Goal: Use online tool/utility: Utilize a website feature to perform a specific function

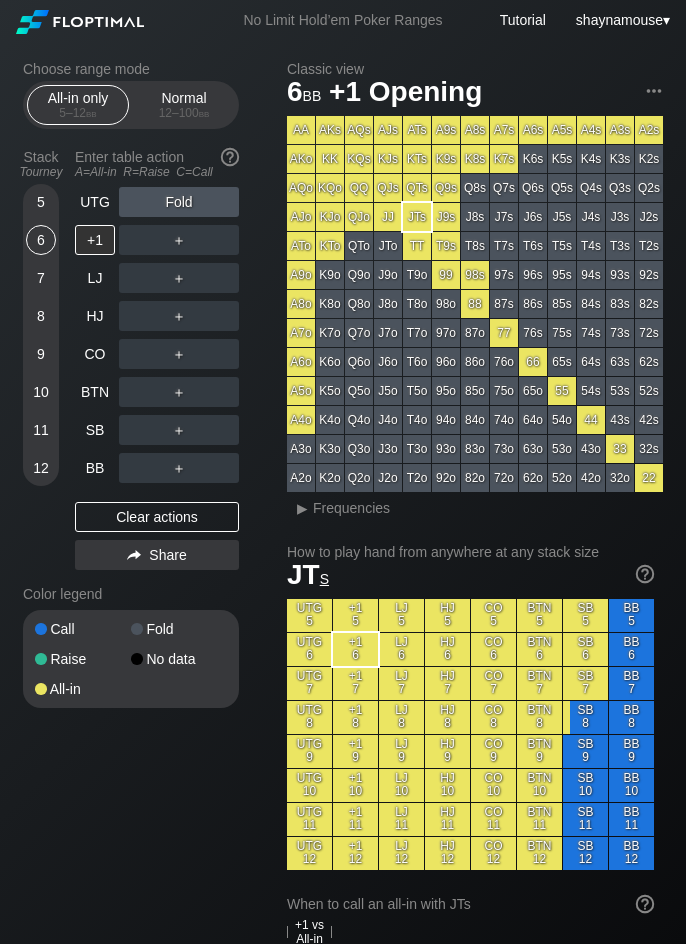
click at [56, 398] on div "5 6 7 8 9 10 11 12" at bounding box center [41, 335] width 36 height 302
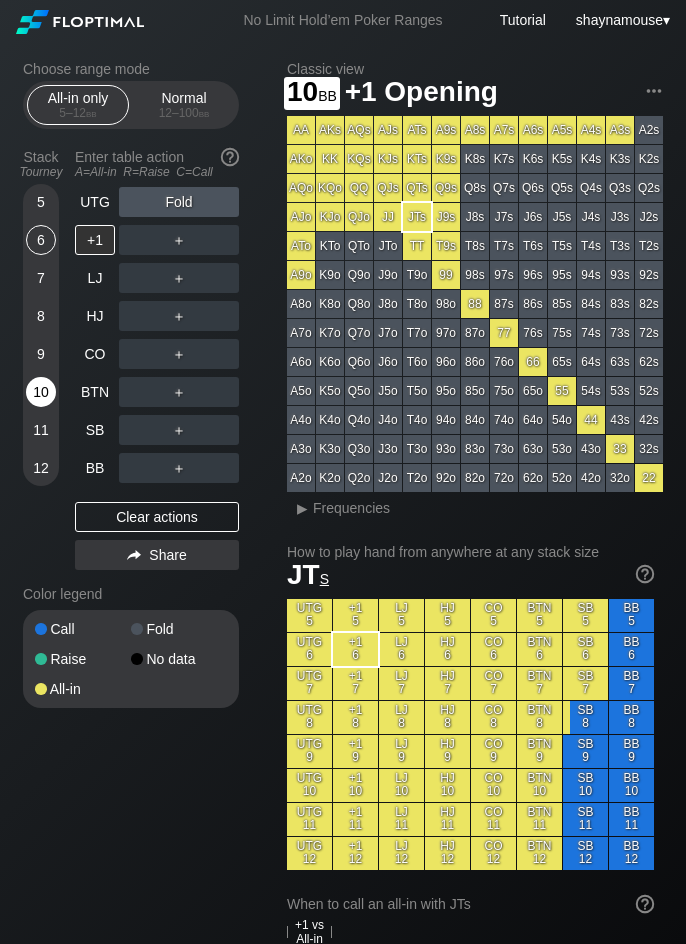
click at [44, 398] on div "10" at bounding box center [41, 392] width 30 height 30
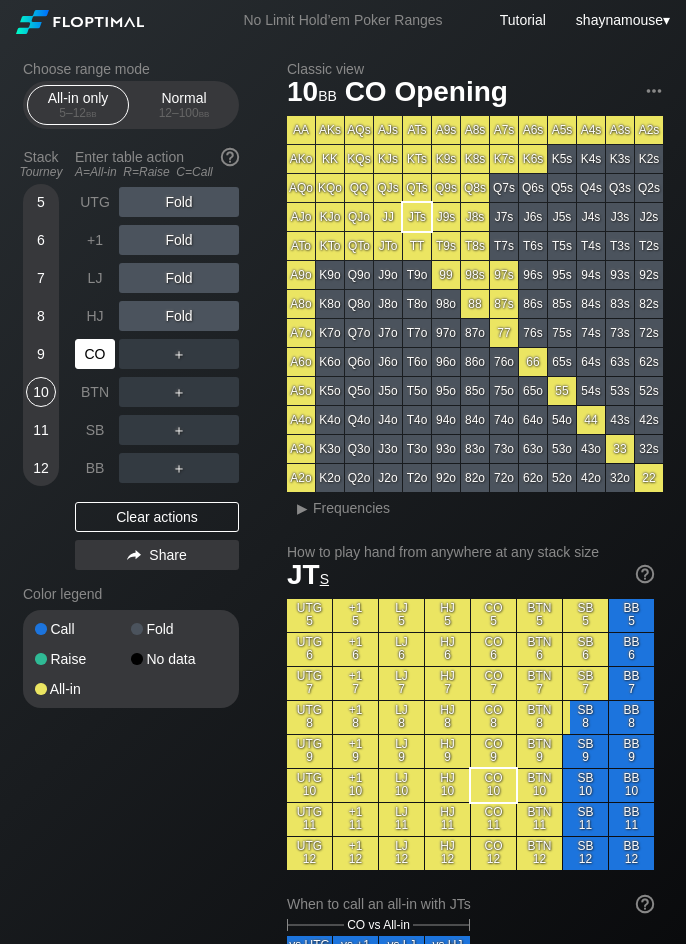
click at [77, 359] on div "CO" at bounding box center [95, 354] width 40 height 30
drag, startPoint x: 180, startPoint y: 107, endPoint x: 148, endPoint y: 132, distance: 40.6
click at [180, 105] on div "Normal 12 – 100 bb" at bounding box center [184, 105] width 92 height 38
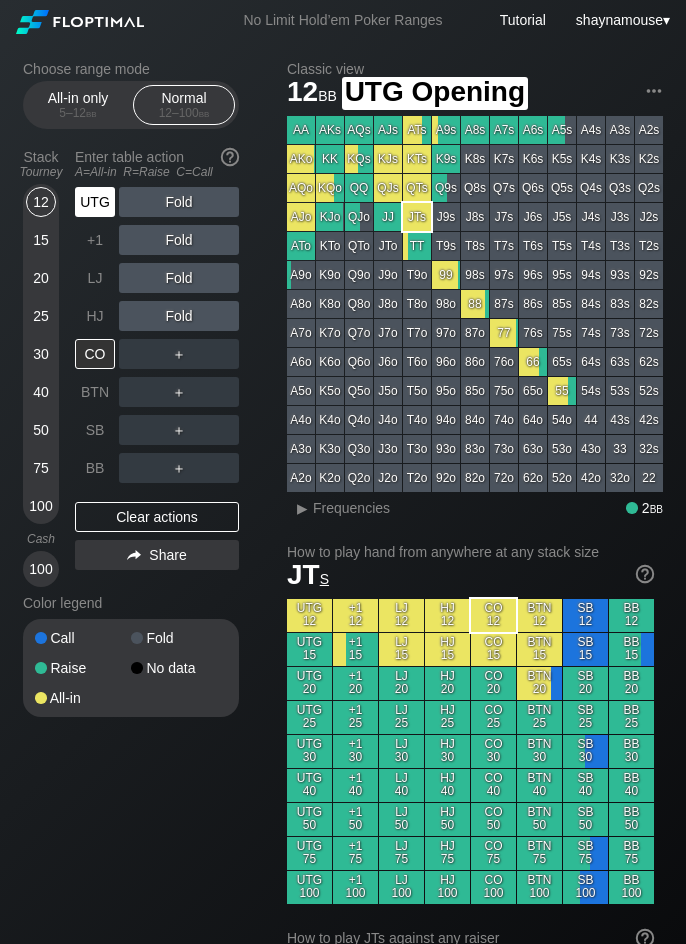
click at [106, 199] on div "UTG" at bounding box center [95, 202] width 40 height 30
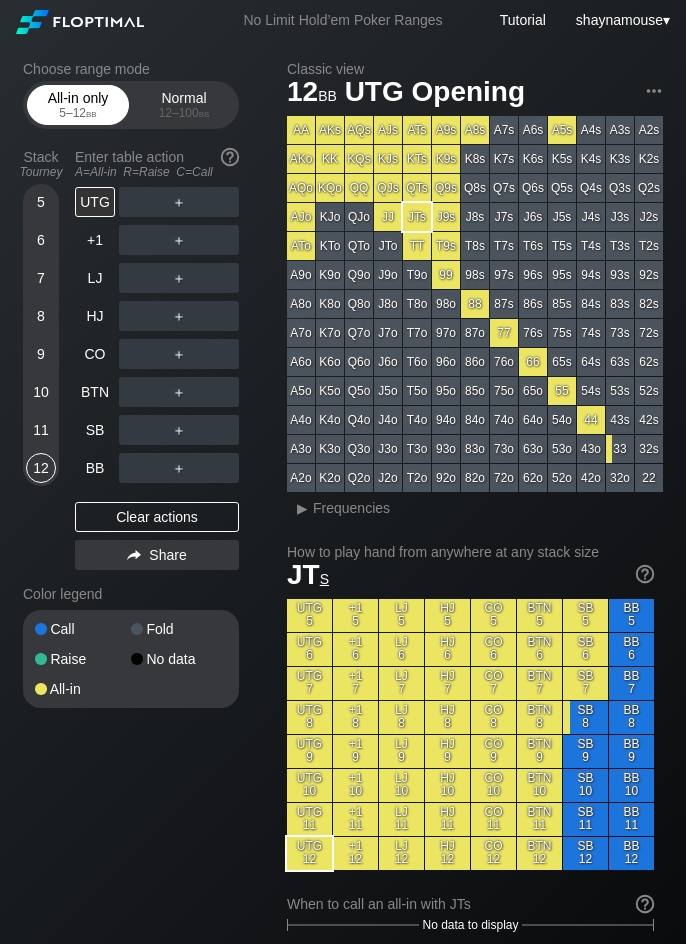
click at [92, 117] on span "bb" at bounding box center [91, 113] width 11 height 14
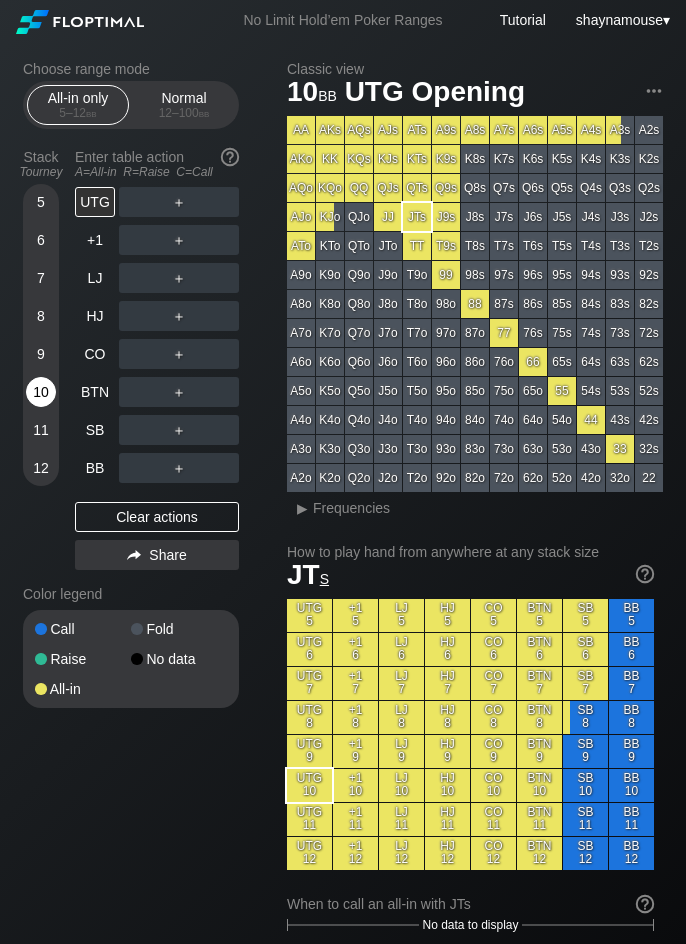
click at [37, 395] on div "10" at bounding box center [41, 392] width 30 height 30
click at [224, 432] on div "C ✕" at bounding box center [219, 430] width 39 height 30
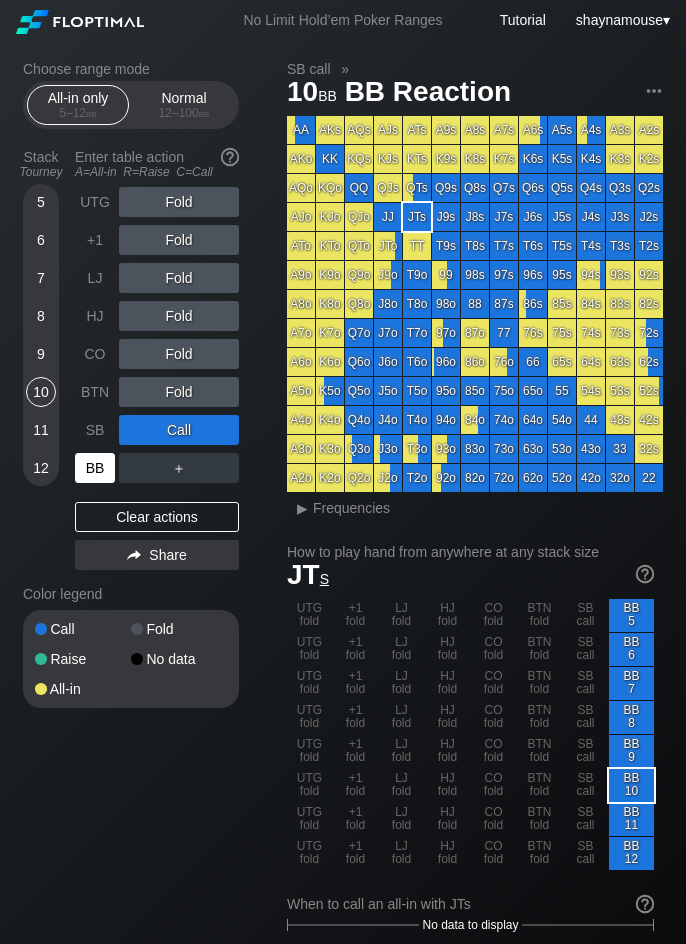
click at [96, 475] on div "BB" at bounding box center [95, 468] width 40 height 30
click at [123, 534] on div "UTG Fold +1 Fold LJ Fold HJ Fold CO Fold BTN Fold SB Call BB ＋ Clear actions Sh…" at bounding box center [157, 382] width 164 height 391
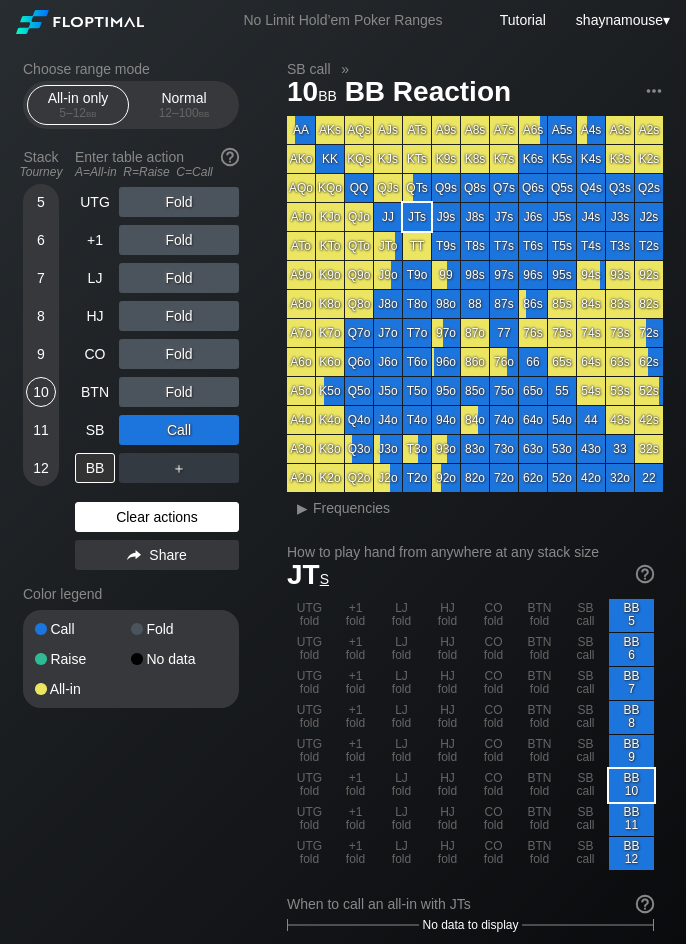
click at [133, 520] on div "Clear actions" at bounding box center [157, 517] width 164 height 30
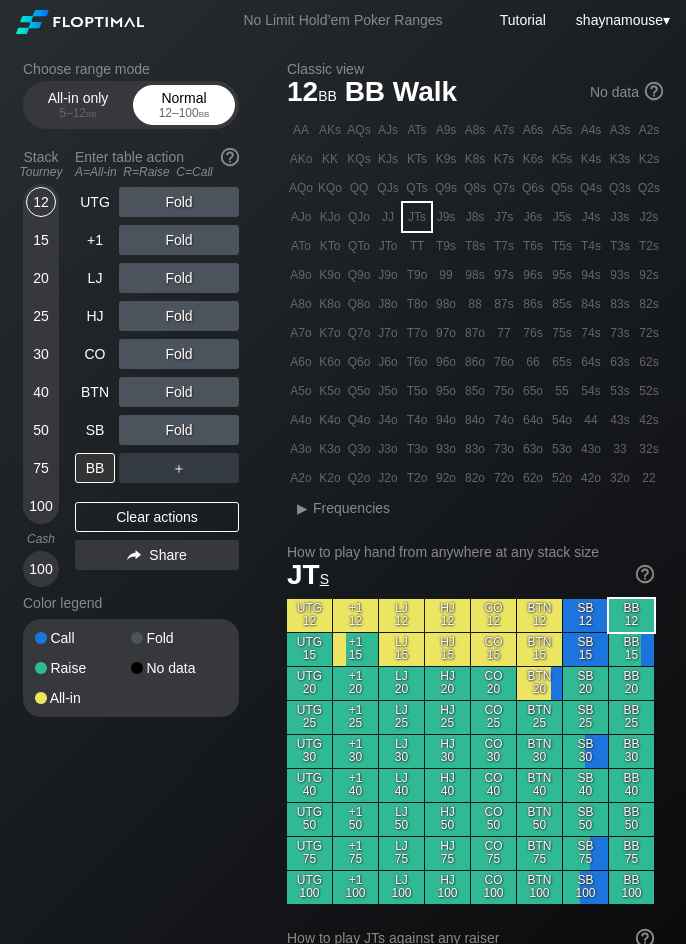
click at [189, 107] on div "Normal 12 – 100 bb" at bounding box center [184, 105] width 92 height 38
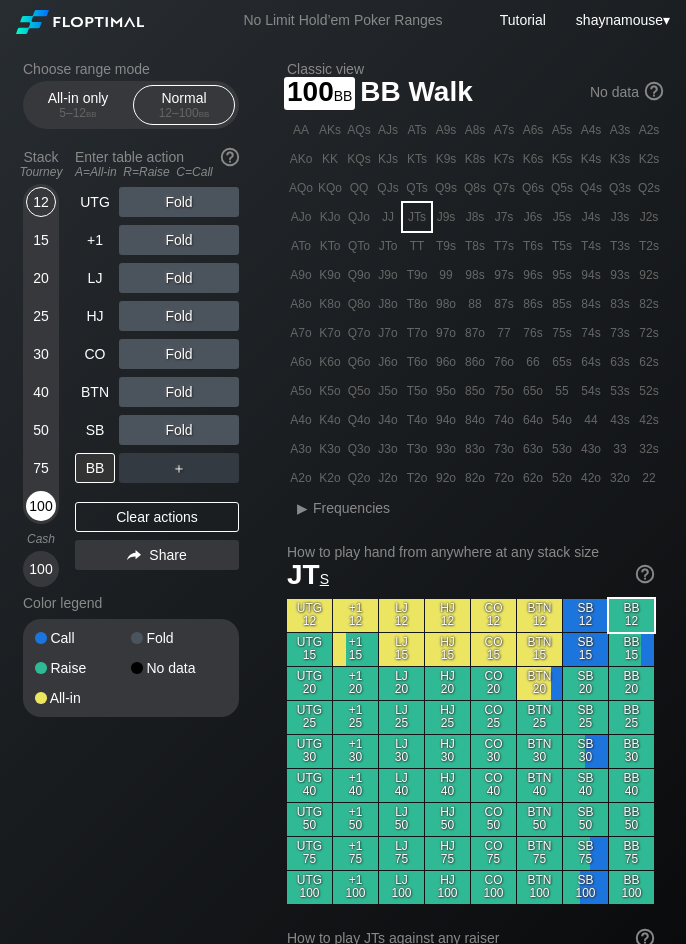
click at [38, 500] on div "100" at bounding box center [41, 506] width 30 height 30
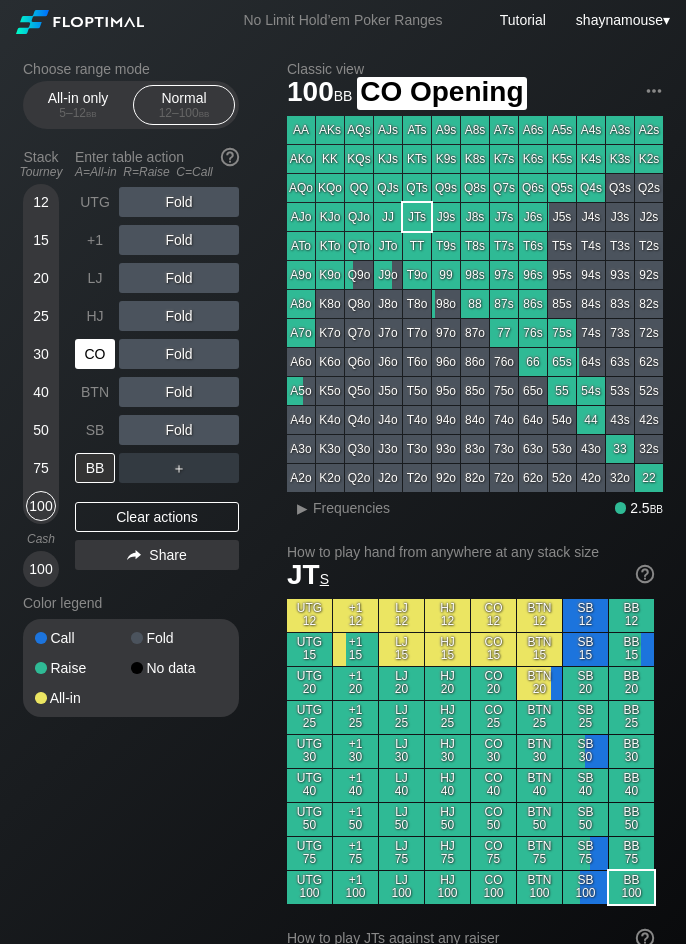
click at [101, 367] on div "CO" at bounding box center [95, 354] width 40 height 30
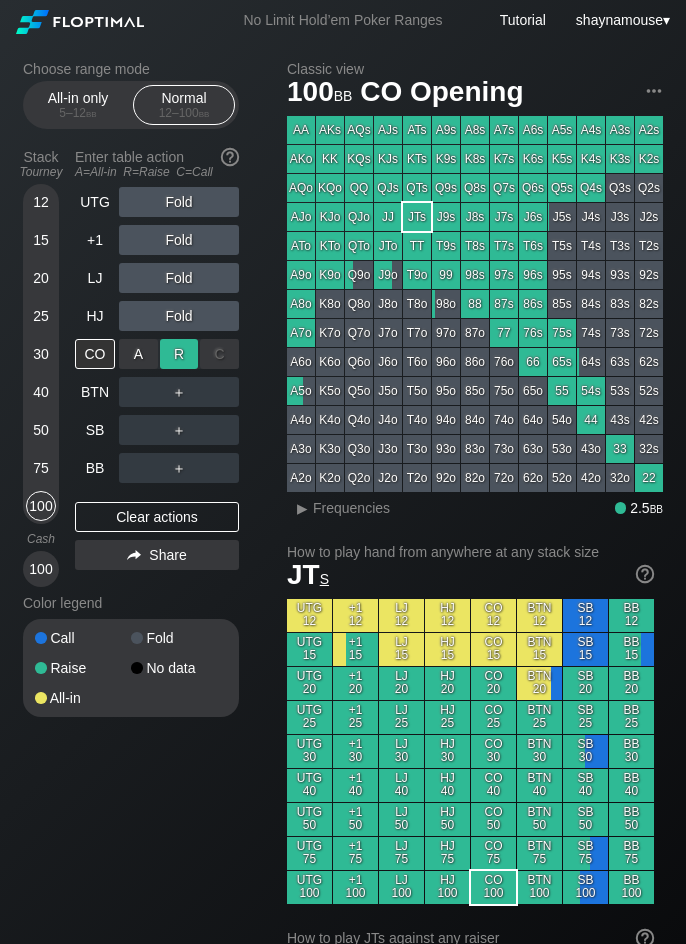
click at [189, 358] on div "R ✕" at bounding box center [179, 354] width 39 height 30
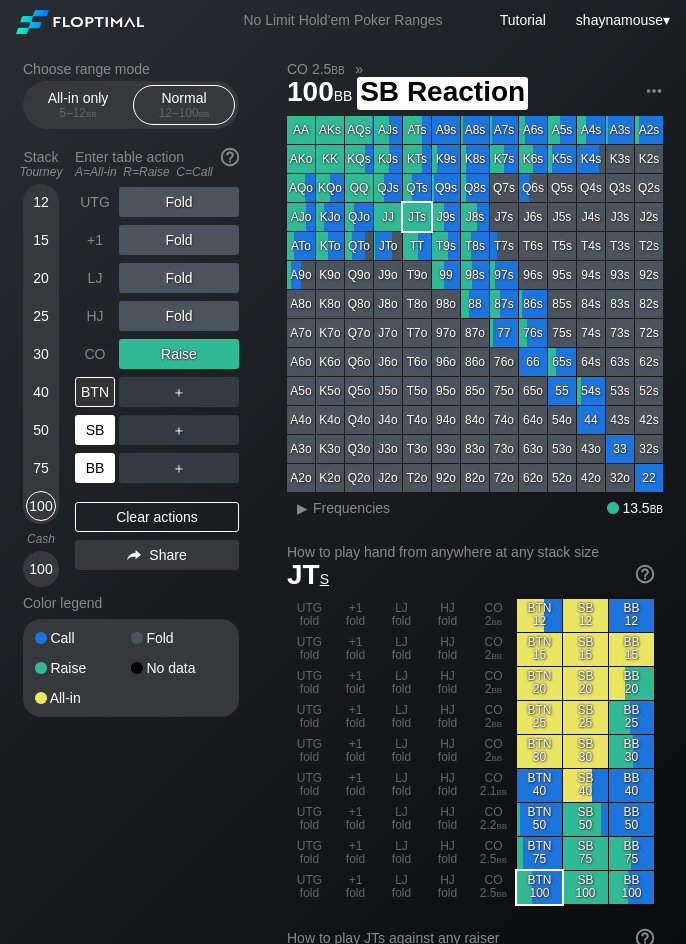
click at [97, 461] on div "BB" at bounding box center [97, 468] width 44 height 38
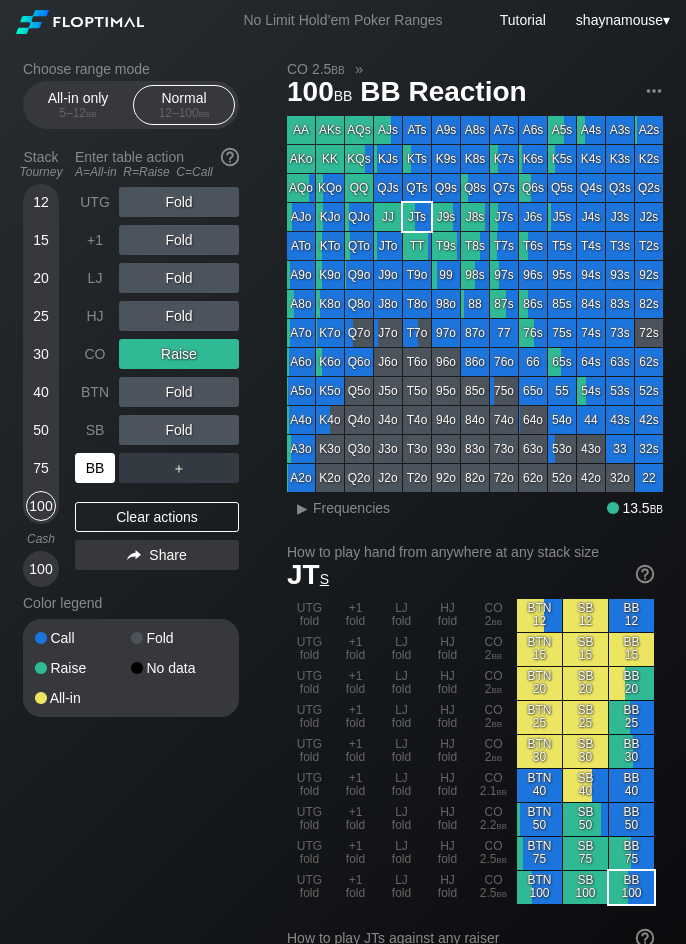
click at [94, 469] on div "BB" at bounding box center [95, 468] width 40 height 30
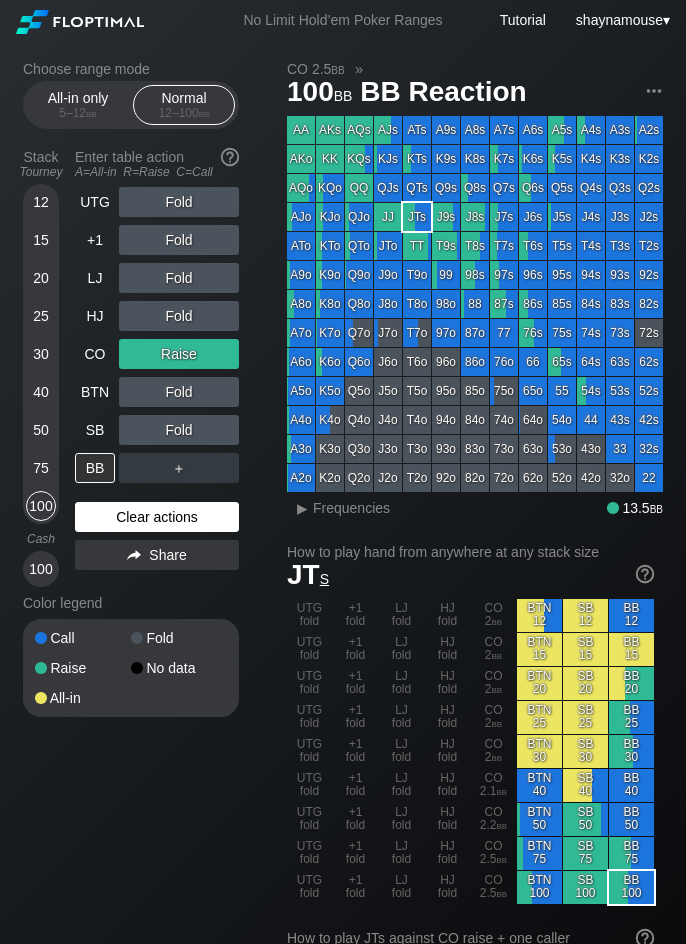
click at [157, 511] on div "Clear actions" at bounding box center [157, 517] width 164 height 30
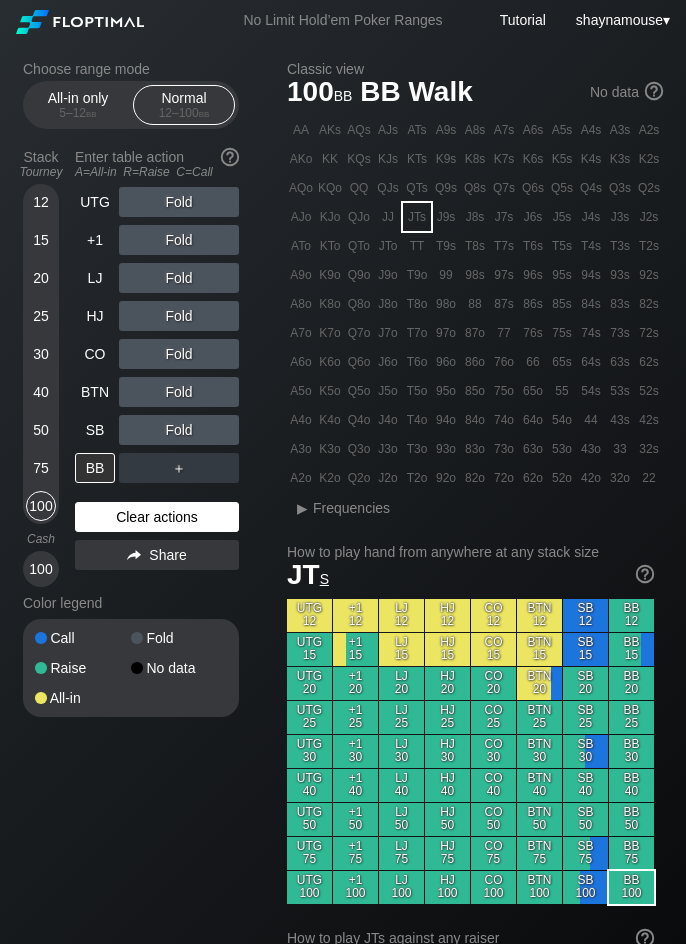
click at [157, 511] on div "Clear actions" at bounding box center [157, 517] width 164 height 30
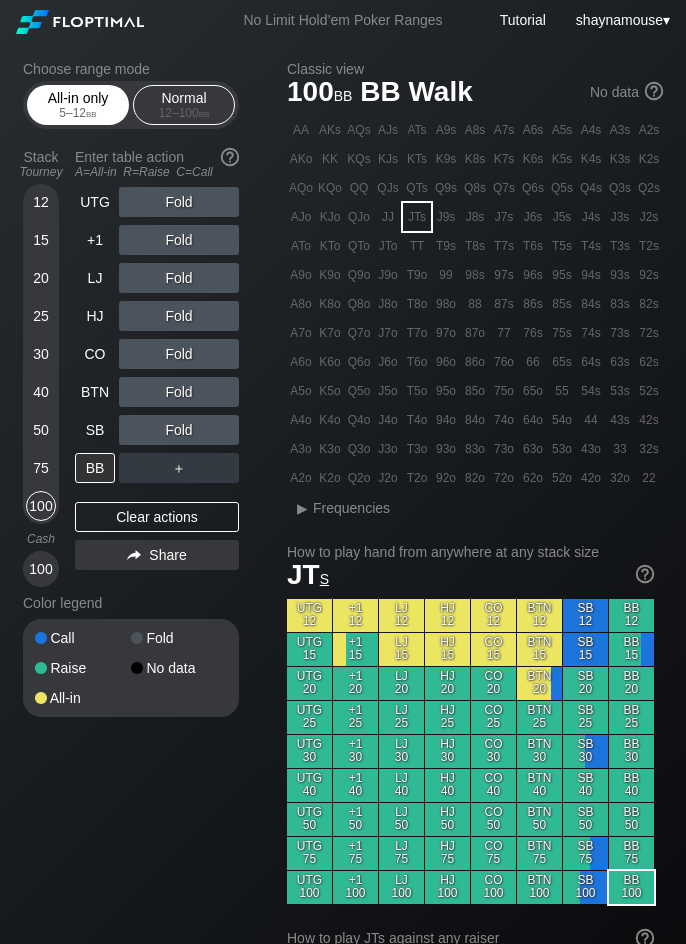
click at [100, 100] on div "All-in only 5 – 12 bb" at bounding box center [78, 105] width 92 height 38
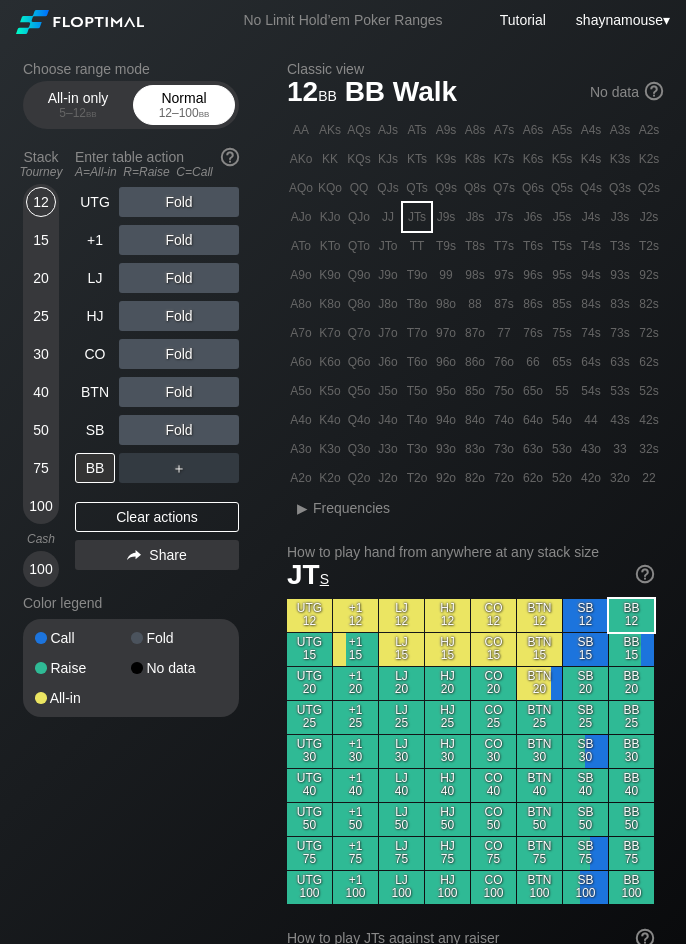
click at [169, 117] on div "12 – 100 bb" at bounding box center [184, 113] width 84 height 14
drag, startPoint x: 103, startPoint y: 121, endPoint x: 89, endPoint y: 138, distance: 22.0
click at [103, 121] on div "All-in only 5 – 12 bb" at bounding box center [78, 105] width 92 height 38
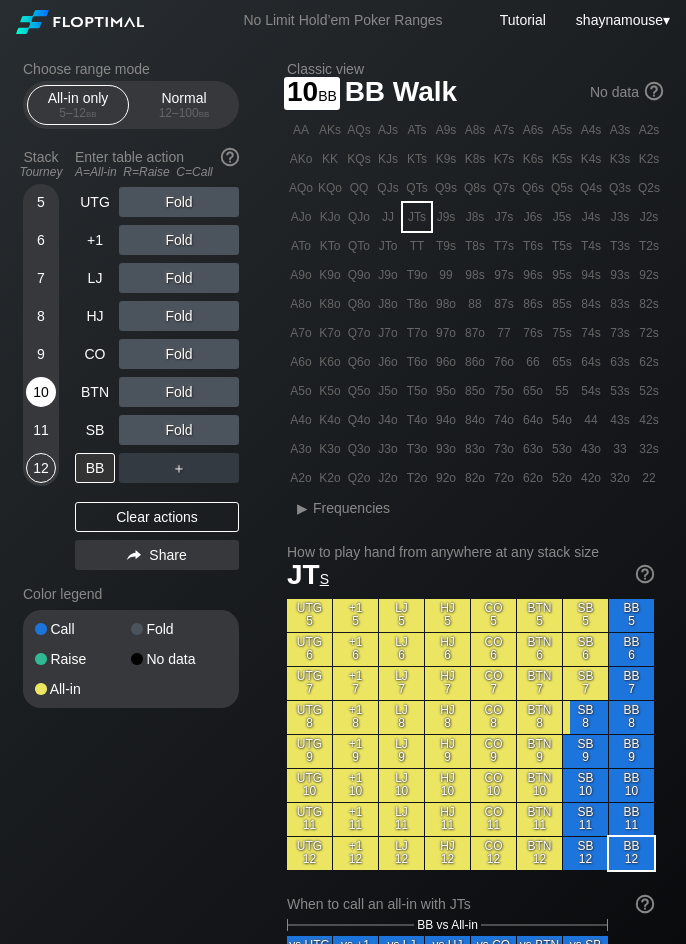
click at [45, 389] on div "10" at bounding box center [41, 392] width 30 height 30
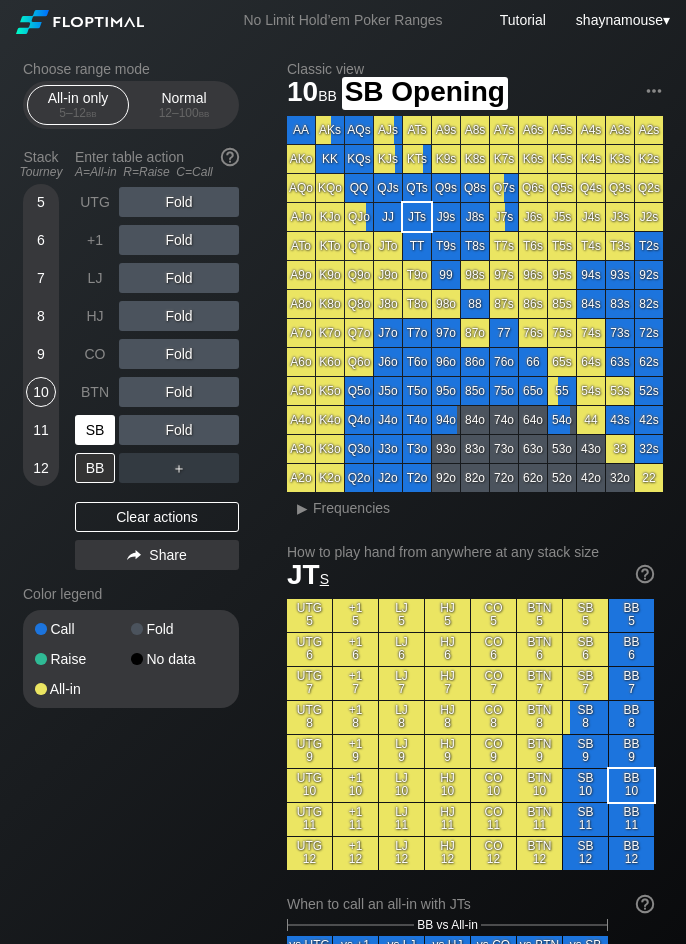
click at [89, 429] on div "SB" at bounding box center [95, 430] width 40 height 30
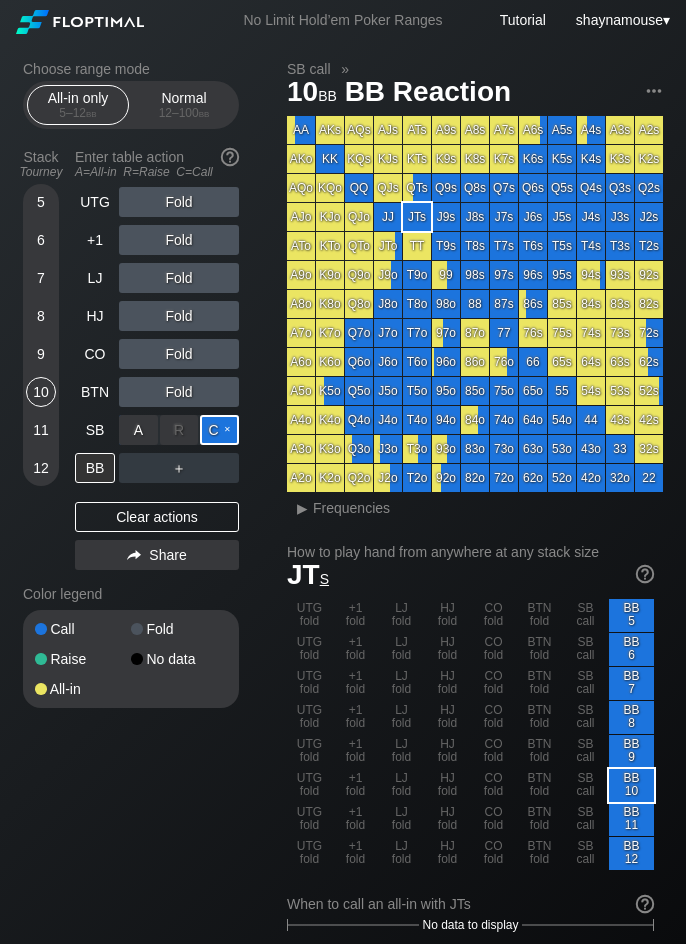
click at [209, 428] on div "C ✕" at bounding box center [219, 430] width 39 height 30
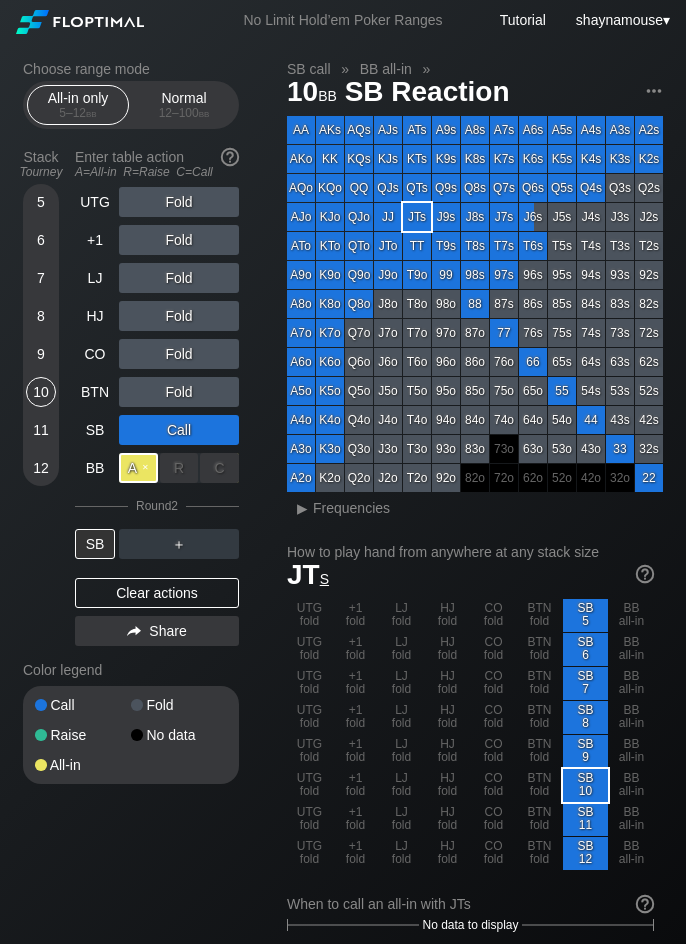
click at [123, 467] on div "A ✕" at bounding box center [138, 468] width 39 height 30
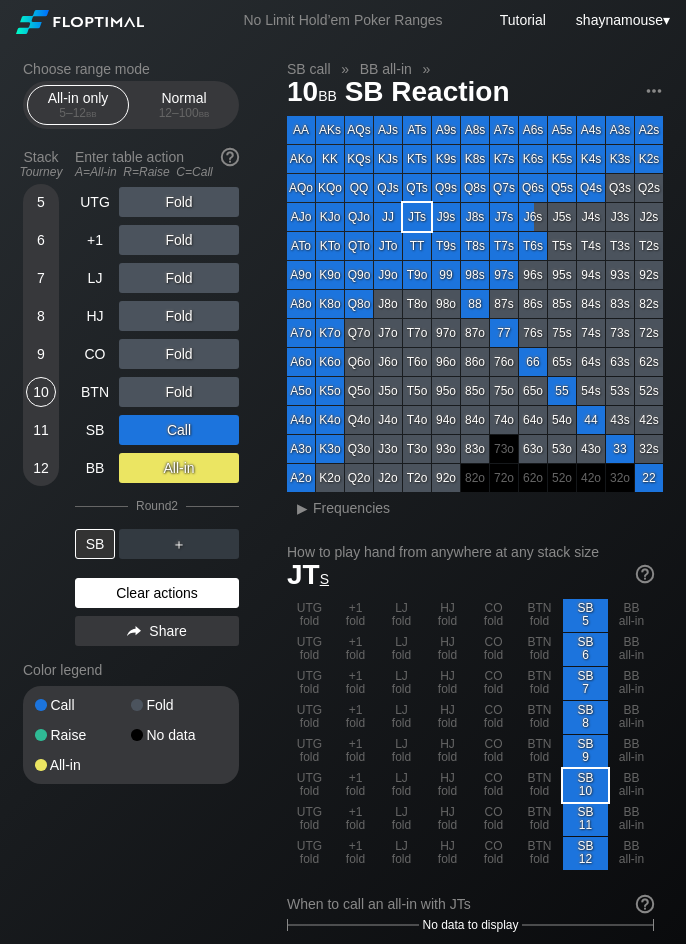
click at [152, 593] on div "Clear actions" at bounding box center [157, 593] width 164 height 30
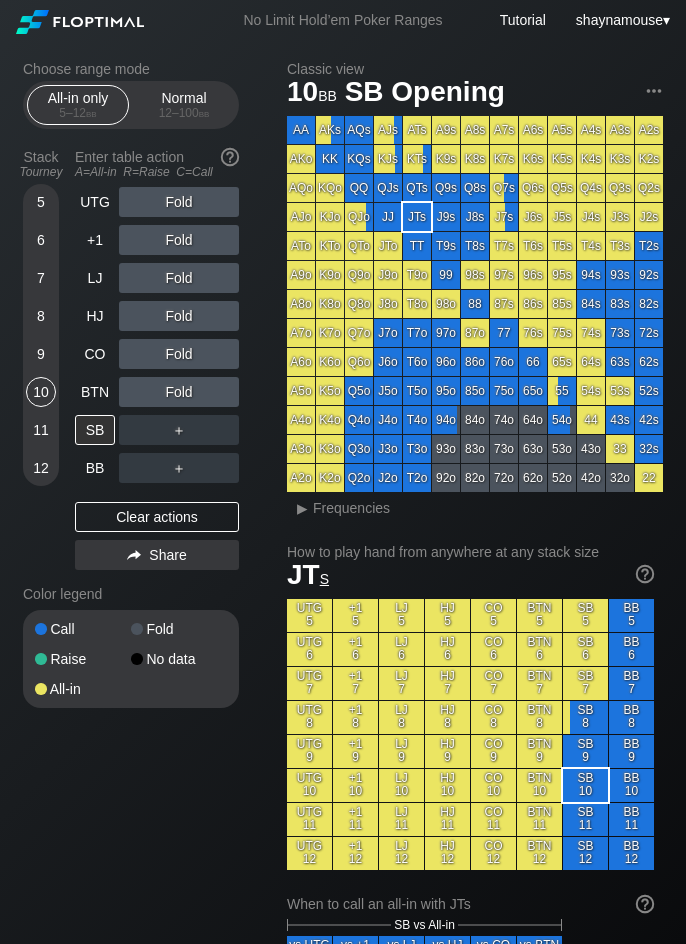
click at [151, 592] on div "Color legend" at bounding box center [131, 594] width 216 height 32
click at [85, 239] on div "+1" at bounding box center [95, 240] width 40 height 30
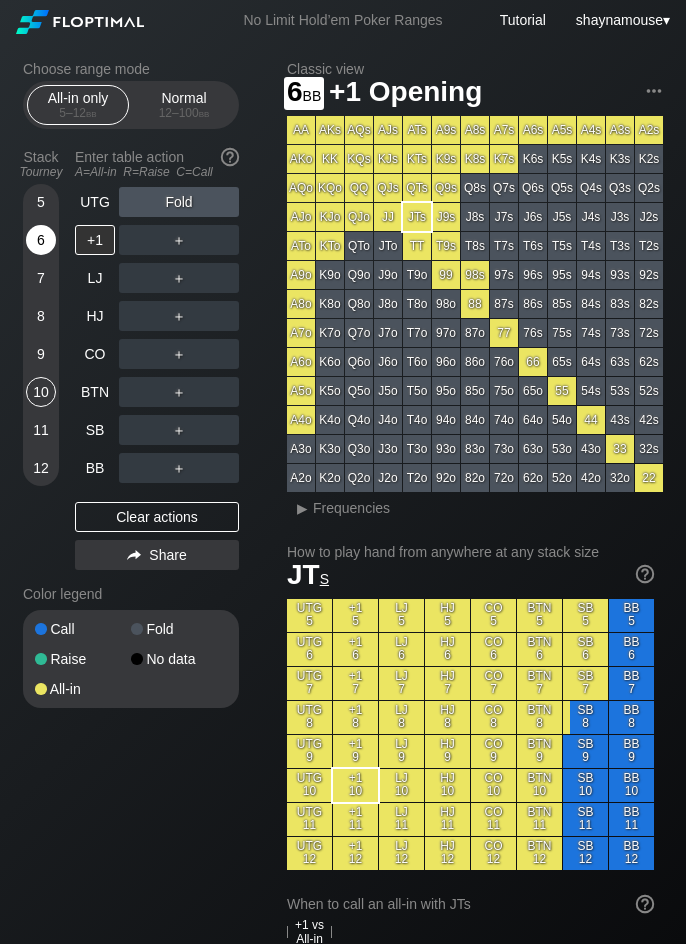
click at [47, 244] on div "6" at bounding box center [41, 240] width 30 height 30
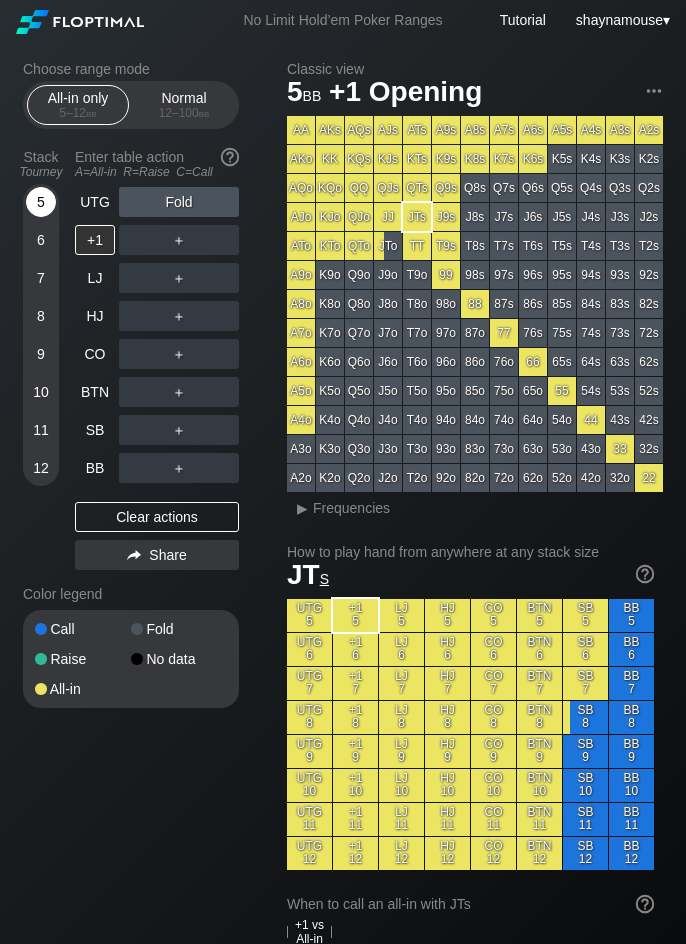
drag, startPoint x: 48, startPoint y: 211, endPoint x: 48, endPoint y: 300, distance: 89.0
click at [47, 210] on div "5" at bounding box center [41, 202] width 30 height 30
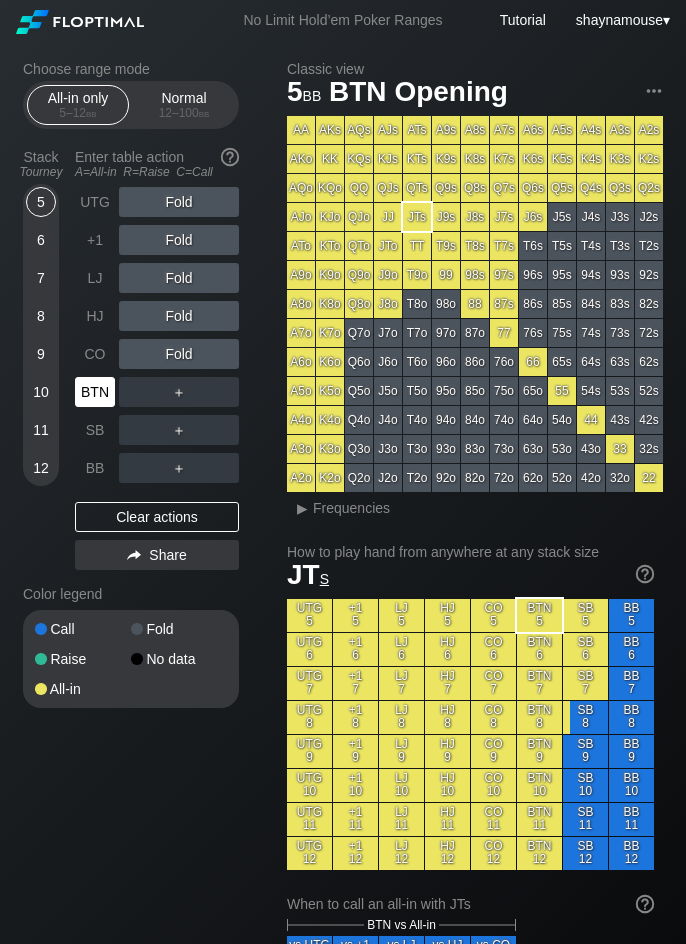
click at [97, 399] on div "BTN" at bounding box center [95, 392] width 40 height 30
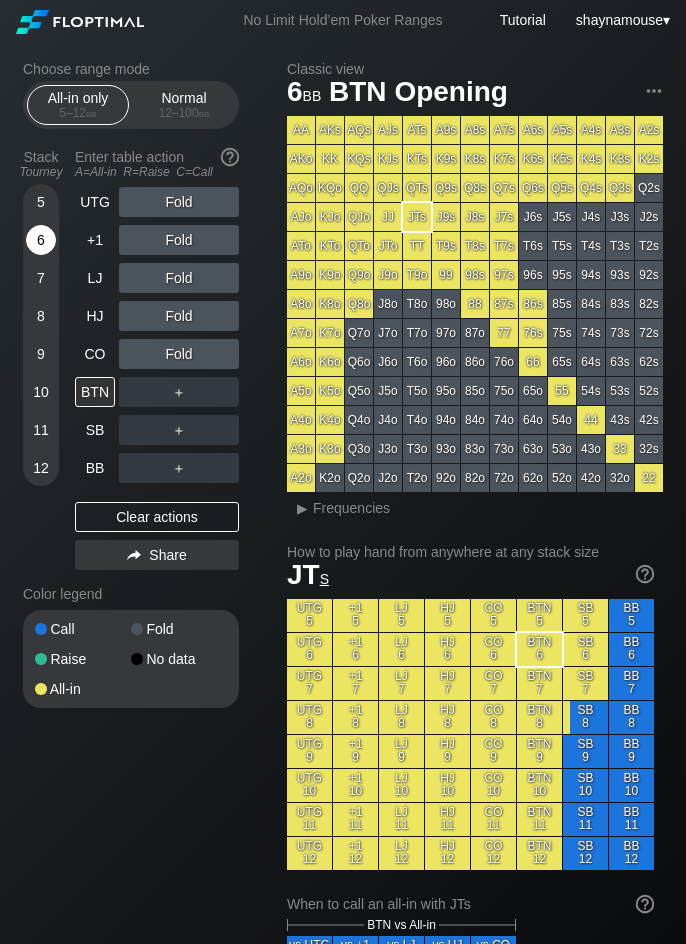
click at [45, 247] on div "6" at bounding box center [41, 240] width 30 height 30
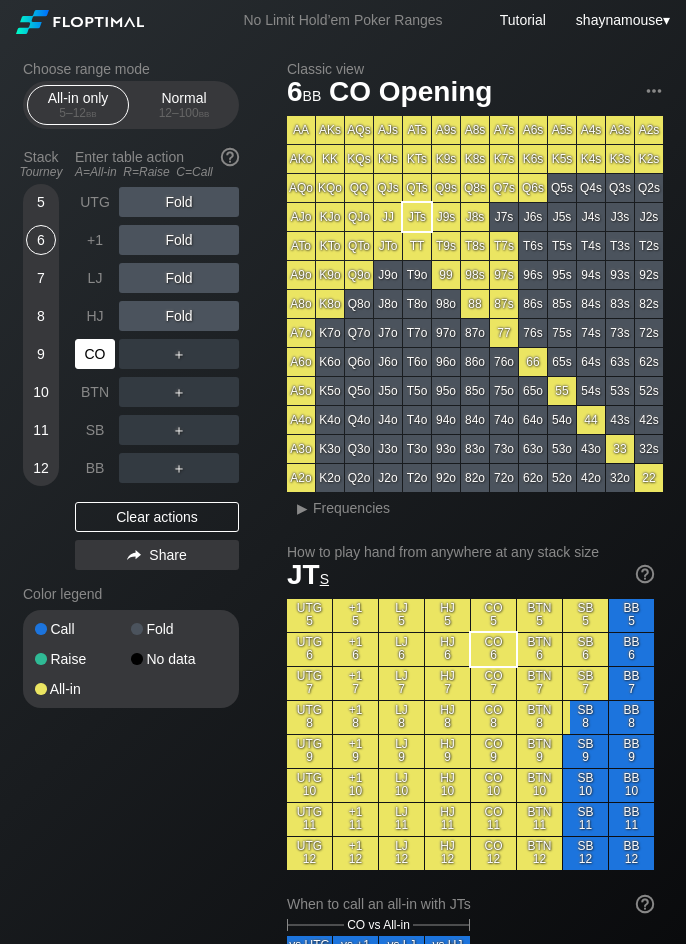
click at [86, 356] on div "CO" at bounding box center [95, 354] width 40 height 30
click at [182, 121] on div "Normal 12 – 100 bb" at bounding box center [184, 105] width 92 height 38
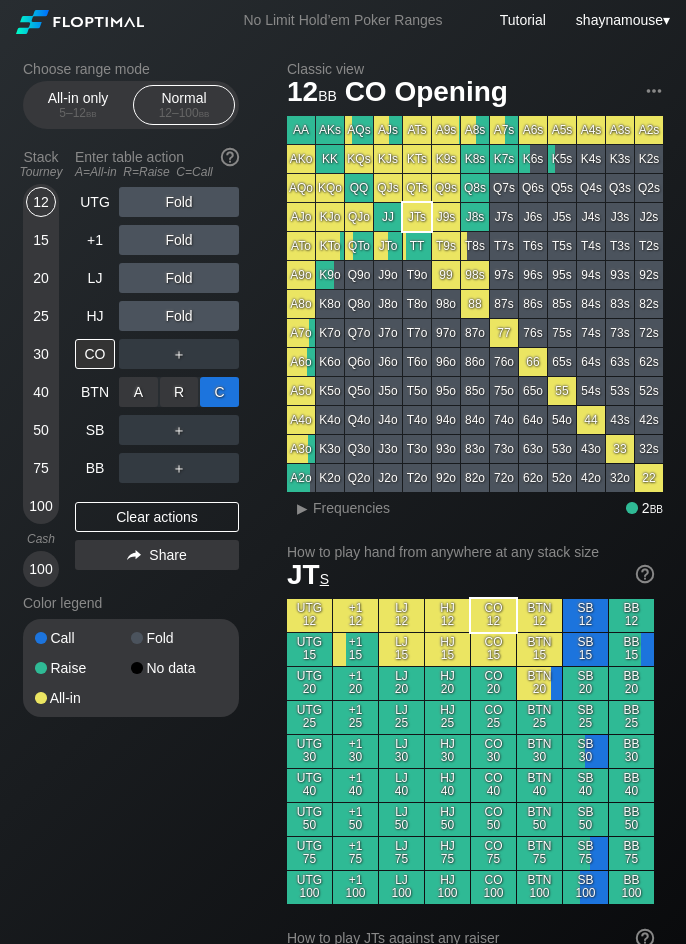
click at [212, 391] on div "C ✕" at bounding box center [219, 392] width 39 height 30
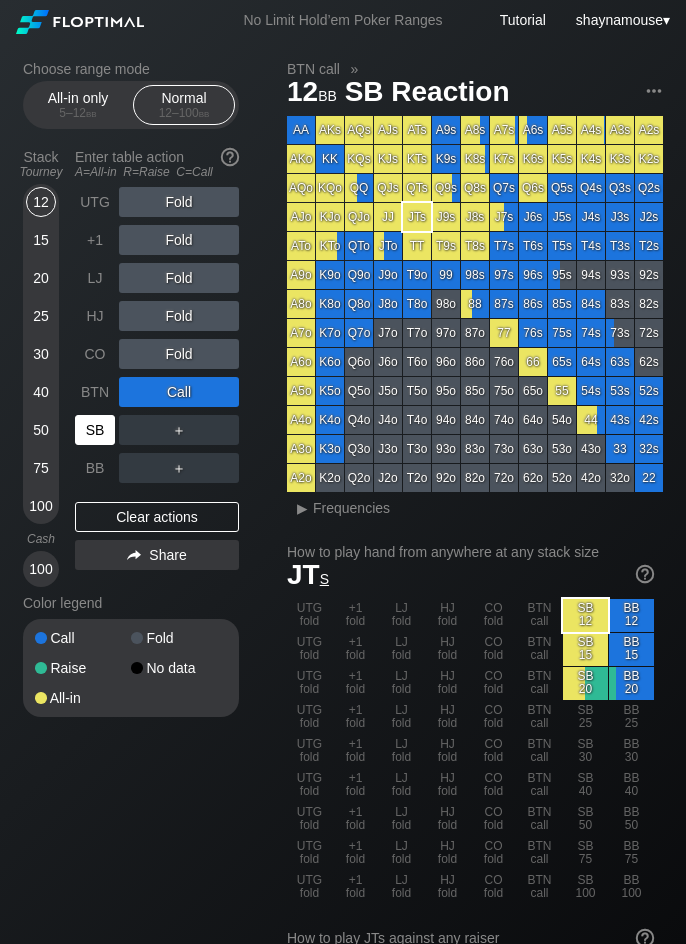
click at [91, 429] on div "SB" at bounding box center [95, 430] width 40 height 30
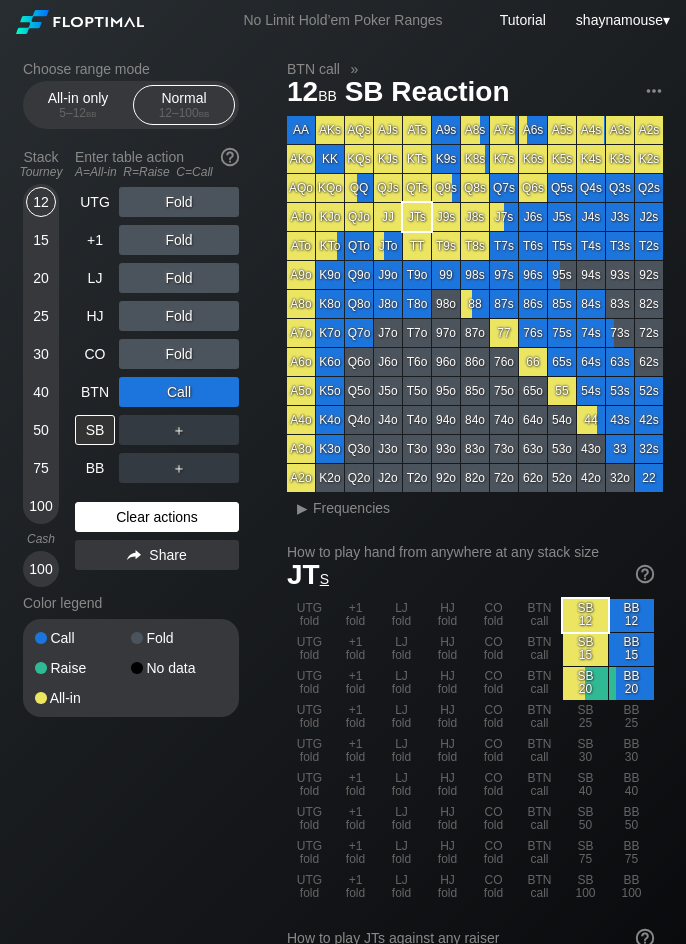
drag, startPoint x: 126, startPoint y: 501, endPoint x: 131, endPoint y: 517, distance: 16.8
click at [130, 513] on div "UTG Fold +1 Fold LJ Fold HJ Fold CO Fold BTN Call SB ＋ BB ＋ Clear actions Share" at bounding box center [157, 387] width 164 height 400
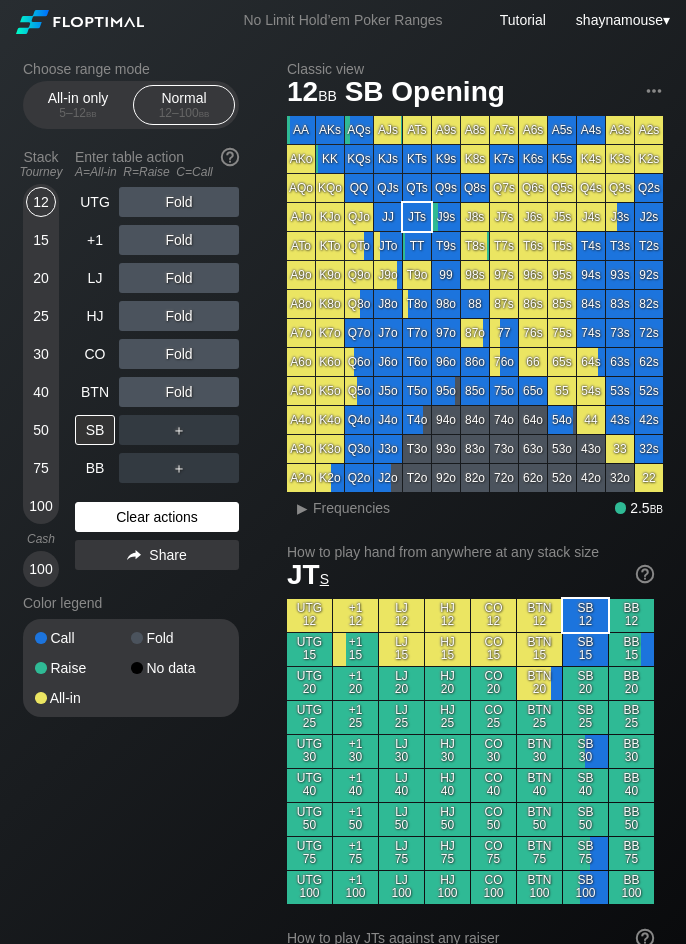
click at [131, 517] on div "Clear actions" at bounding box center [157, 517] width 164 height 30
